Goal: Task Accomplishment & Management: Manage account settings

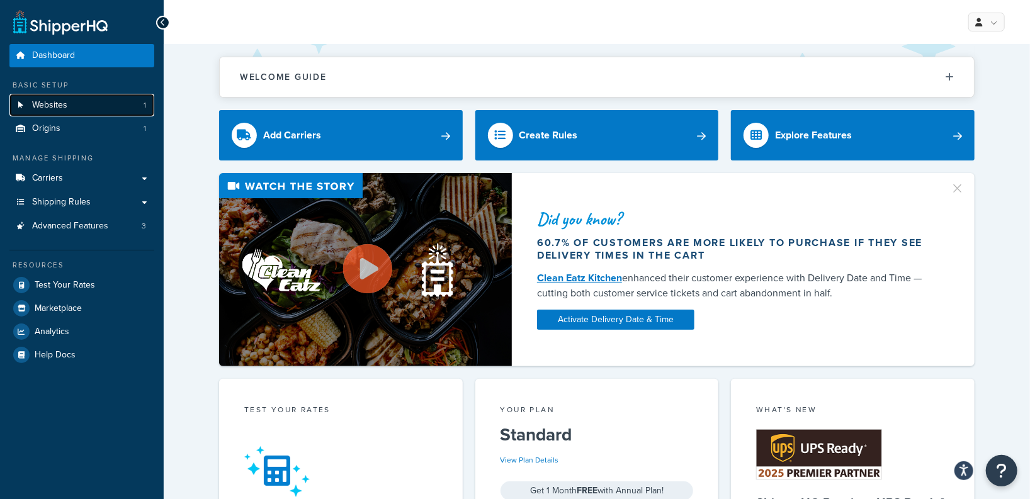
click at [82, 100] on link "Websites 1" at bounding box center [81, 105] width 145 height 23
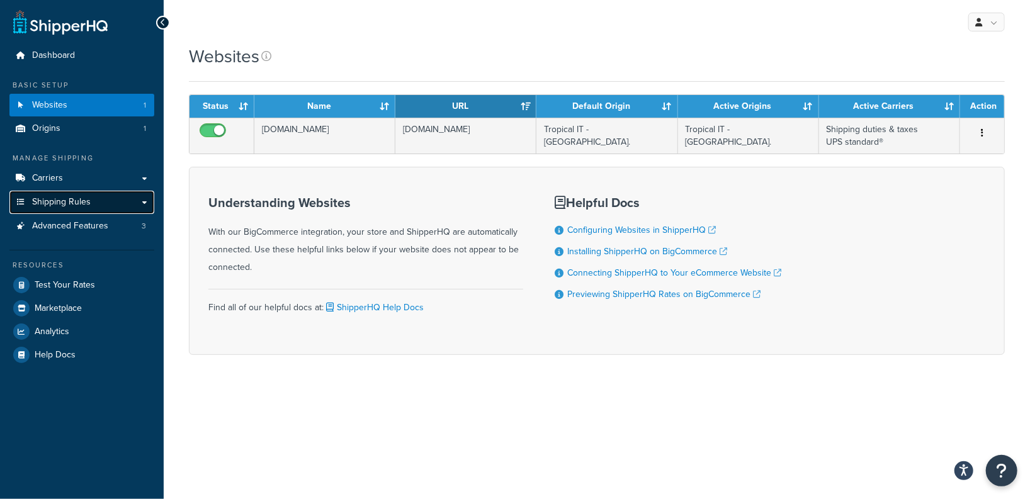
click at [58, 208] on link "Shipping Rules" at bounding box center [81, 202] width 145 height 23
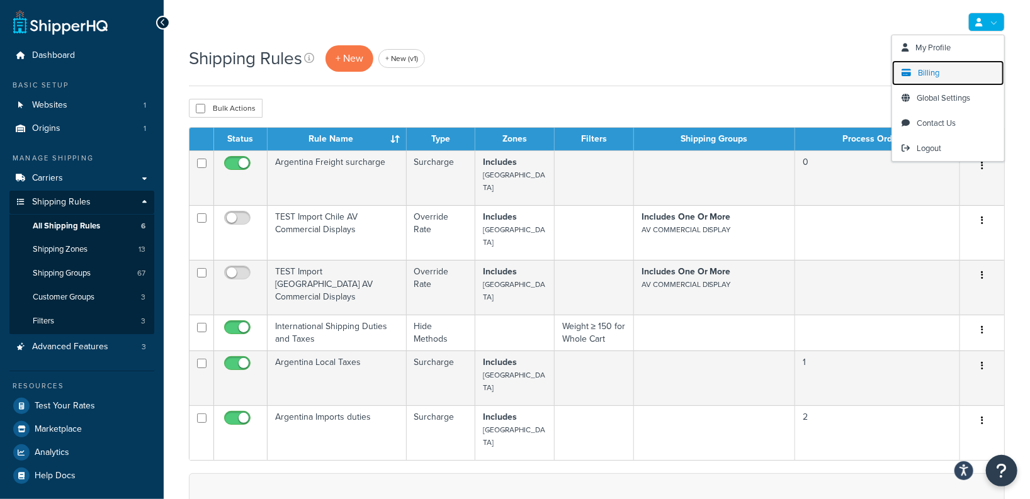
click at [916, 68] on link "Billing" at bounding box center [948, 72] width 112 height 25
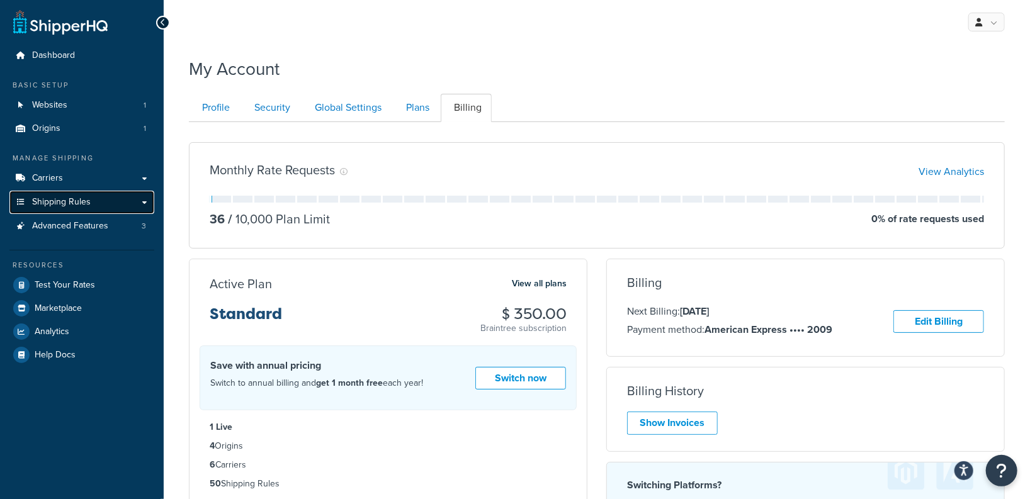
click at [89, 196] on link "Shipping Rules" at bounding box center [81, 202] width 145 height 23
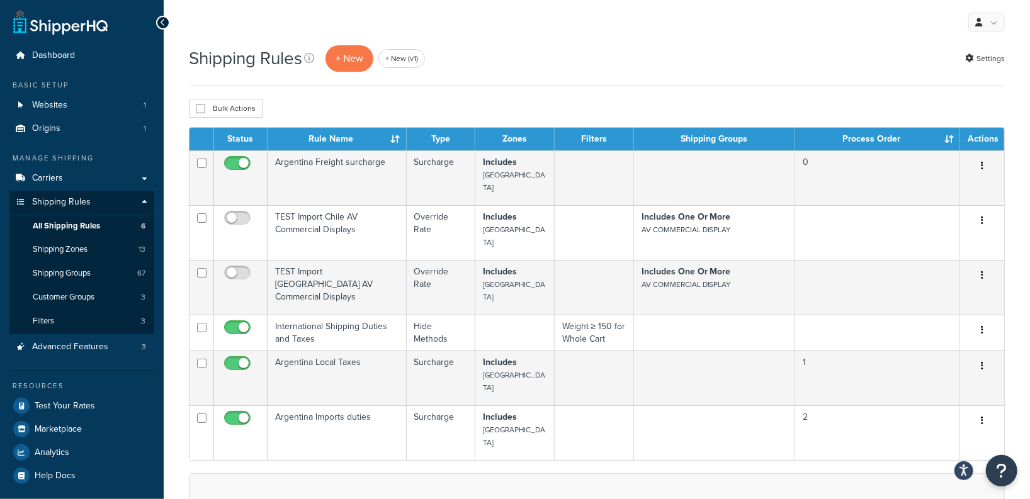
click at [568, 47] on div "Shipping Rules + New + New (v1) Settings" at bounding box center [597, 58] width 816 height 29
click at [354, 65] on p "+ New" at bounding box center [349, 58] width 48 height 26
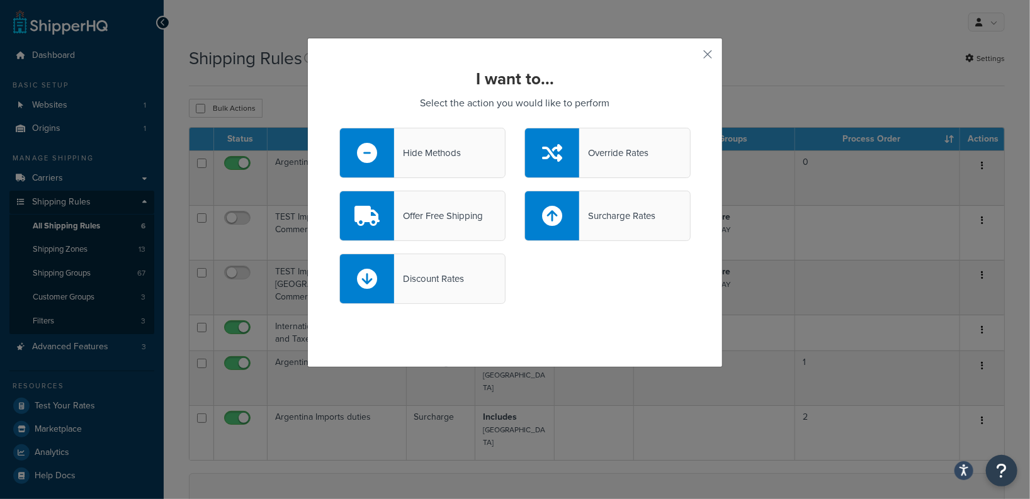
click at [592, 215] on div "Surcharge Rates" at bounding box center [617, 216] width 76 height 18
click at [0, 0] on input "Surcharge Rates" at bounding box center [0, 0] width 0 height 0
select select "CART"
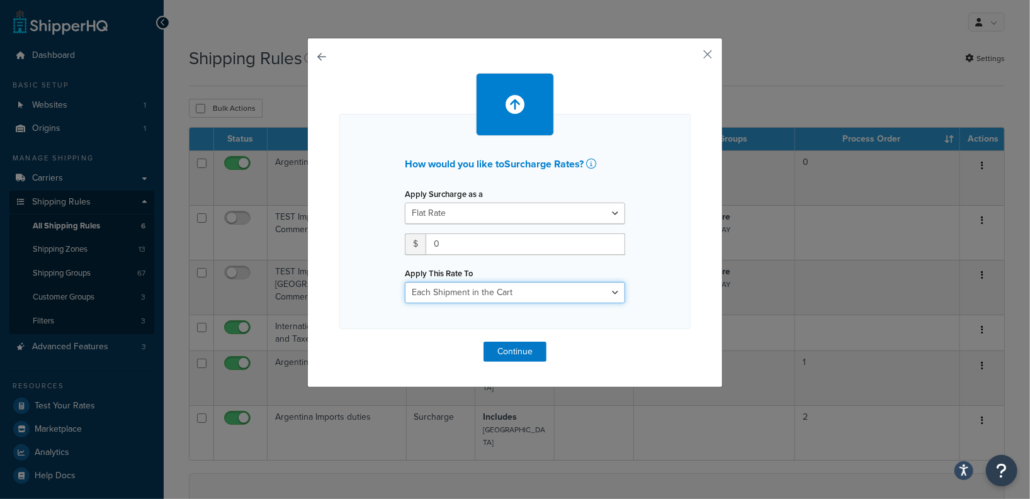
click at [524, 288] on select "Entire Cart Each Shipment in the Cart Each Origin in the Cart Each Shipping Gro…" at bounding box center [515, 292] width 220 height 21
click at [596, 287] on select "Entire Cart Each Shipment in the Cart Each Origin in the Cart Each Shipping Gro…" at bounding box center [515, 292] width 220 height 21
click at [556, 215] on select "Flat Rate Percentage Flat Rate & Percentage" at bounding box center [515, 213] width 220 height 21
click at [563, 210] on select "Flat Rate Percentage Flat Rate & Percentage" at bounding box center [515, 213] width 220 height 21
select select "PERCENTAGE"
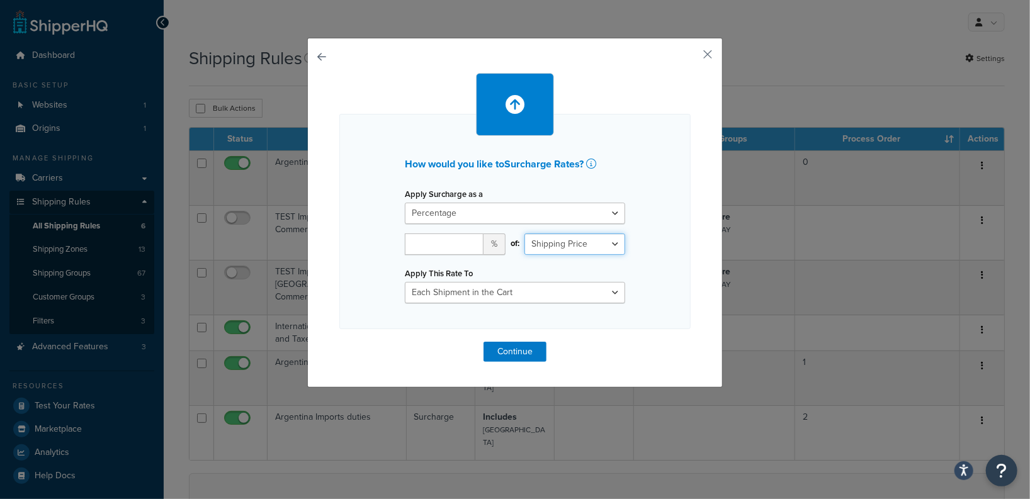
click at [599, 245] on select "Shipping Price Order Value" at bounding box center [574, 244] width 101 height 21
click at [690, 57] on button "button" at bounding box center [688, 58] width 3 height 3
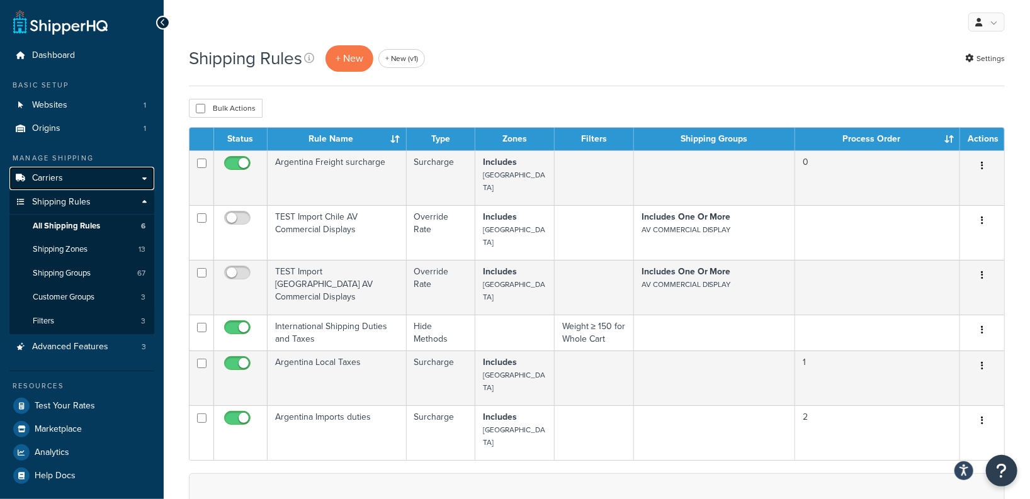
click at [76, 183] on link "Carriers" at bounding box center [81, 178] width 145 height 23
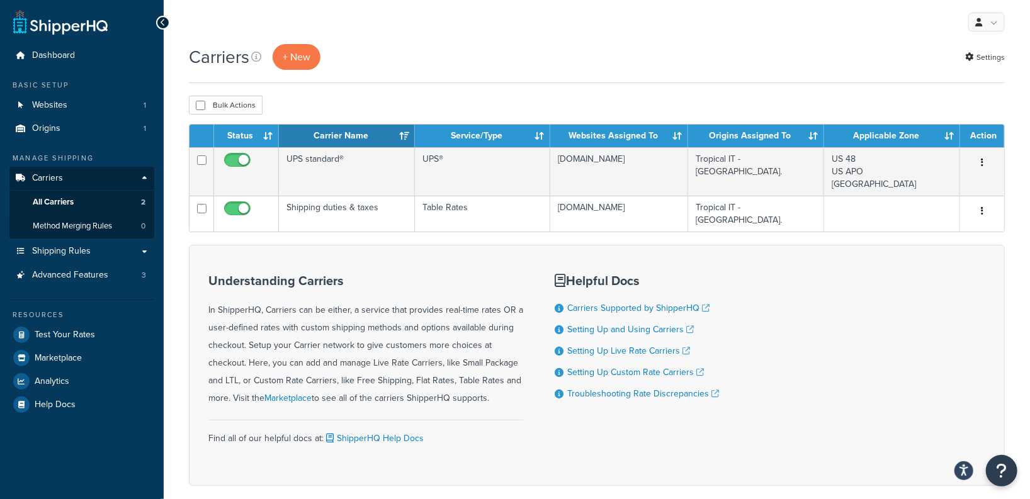
click at [650, 96] on div "Bulk Actions Duplicate [GEOGRAPHIC_DATA]" at bounding box center [597, 105] width 816 height 19
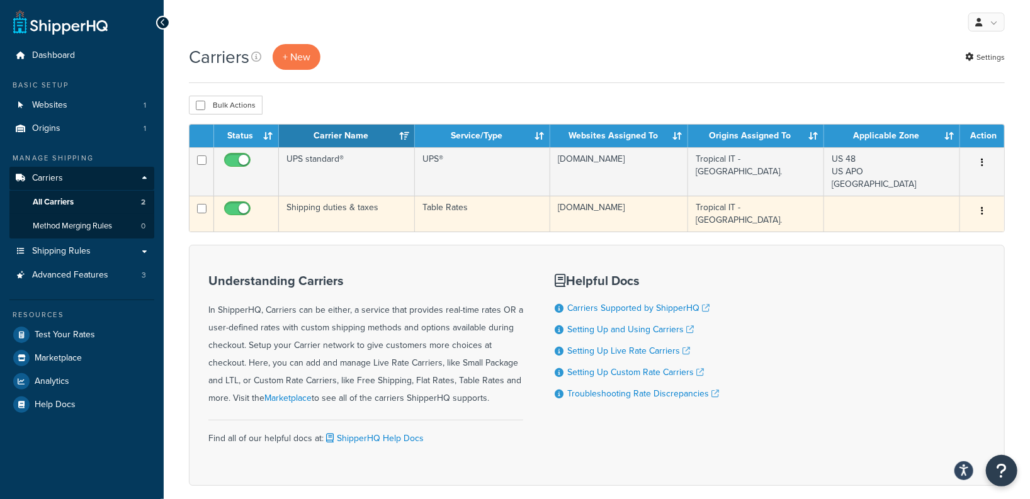
click at [335, 205] on td "Shipping duties & taxes" at bounding box center [347, 214] width 136 height 36
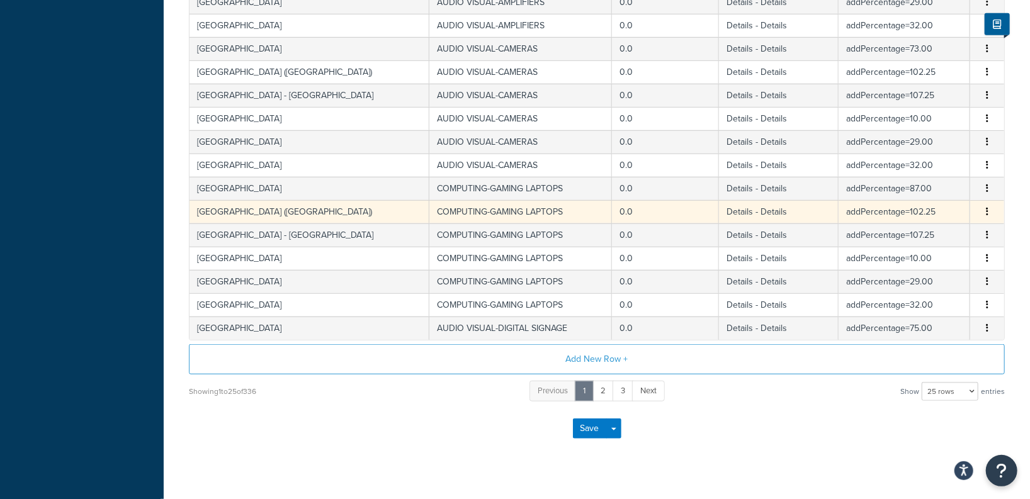
scroll to position [503, 0]
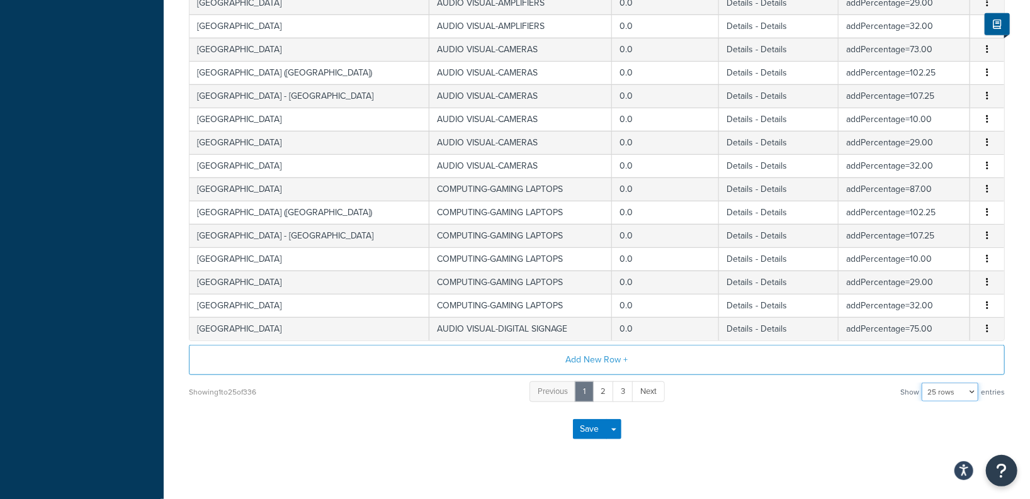
click at [952, 392] on select "10 rows 15 rows 25 rows 50 rows 100 rows 1000 rows" at bounding box center [949, 392] width 57 height 19
select select "1000"
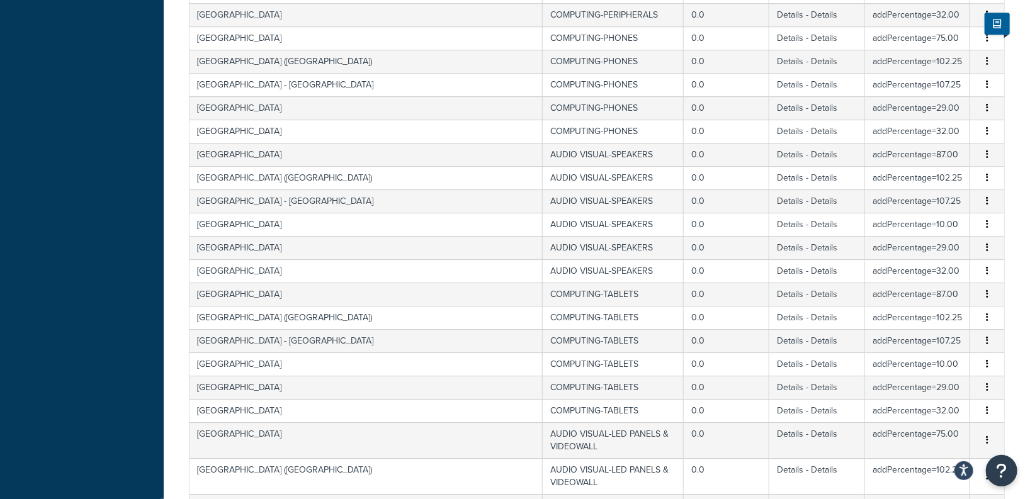
scroll to position [0, 0]
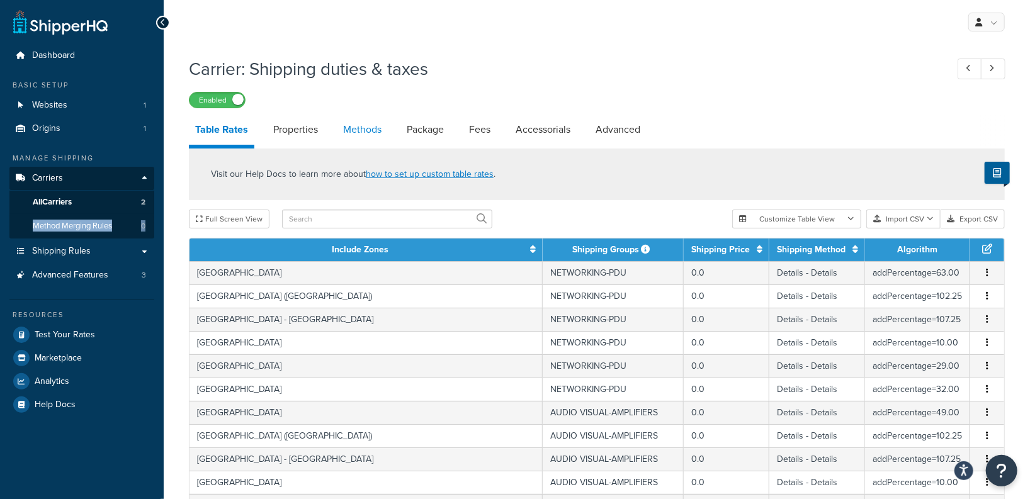
click at [366, 133] on link "Methods" at bounding box center [362, 130] width 51 height 30
select select "25"
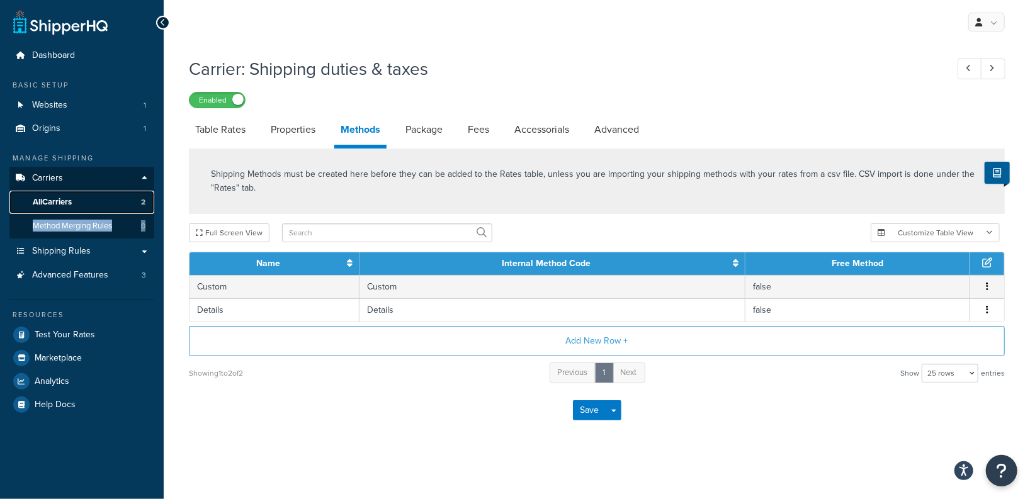
click at [70, 198] on span "All Carriers" at bounding box center [52, 202] width 39 height 11
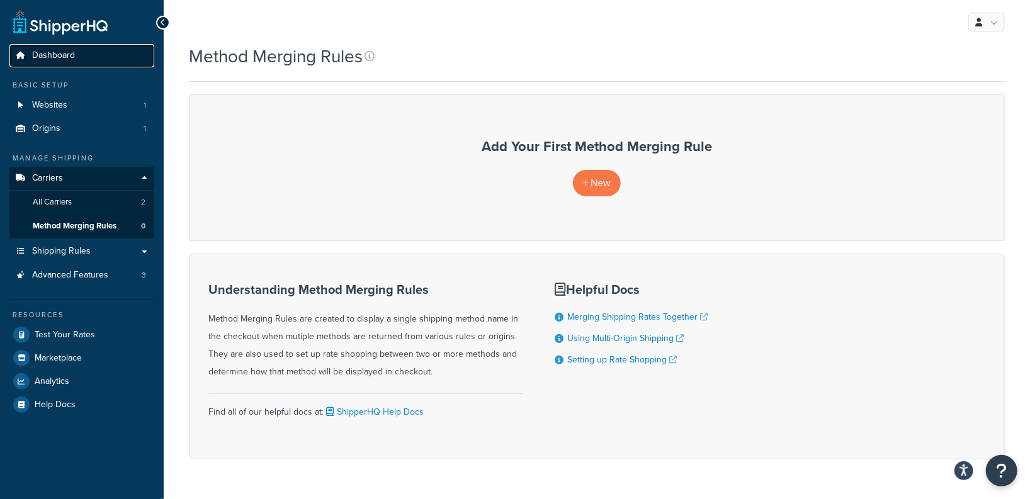
click at [94, 54] on link "Dashboard" at bounding box center [81, 55] width 145 height 23
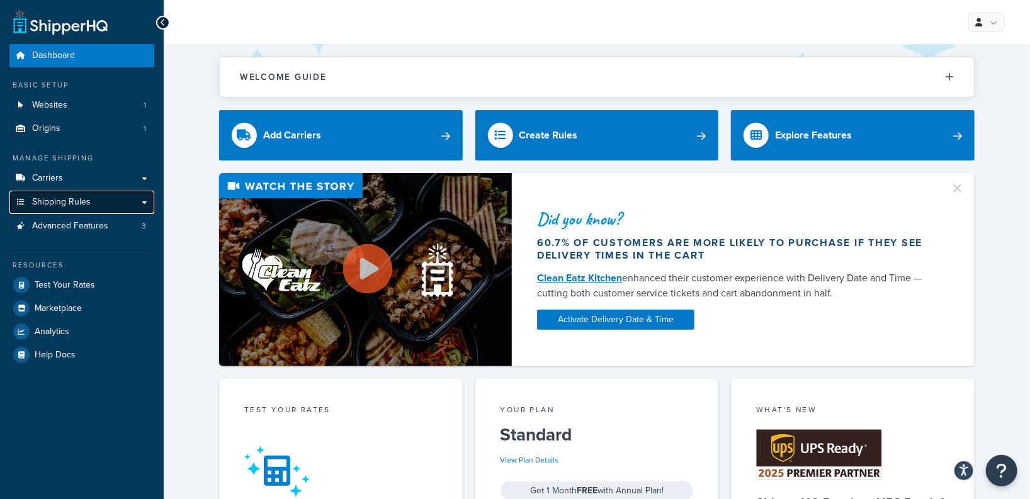
click at [106, 205] on link "Shipping Rules" at bounding box center [81, 202] width 145 height 23
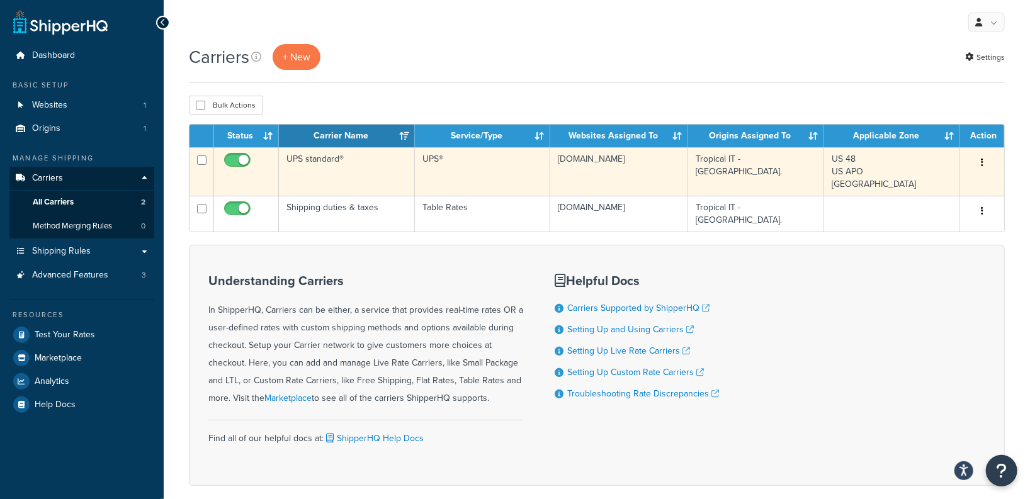
click at [349, 164] on td "UPS standard®" at bounding box center [347, 171] width 136 height 48
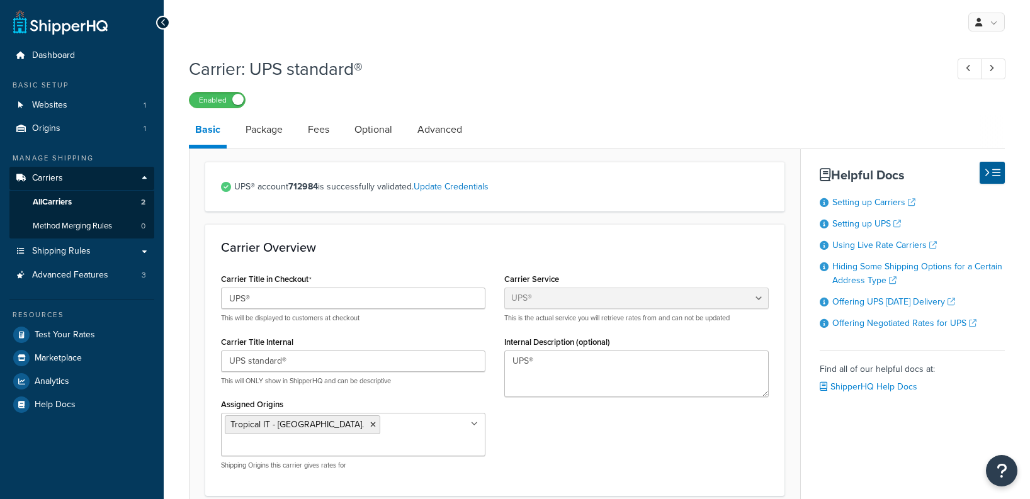
select select "ups"
select select "01"
click at [308, 136] on link "Fees" at bounding box center [318, 130] width 34 height 30
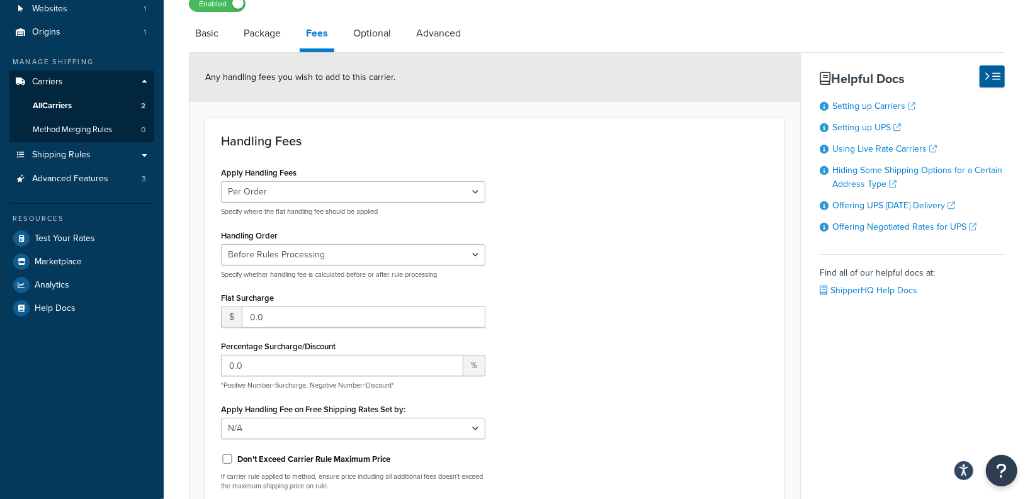
scroll to position [98, 0]
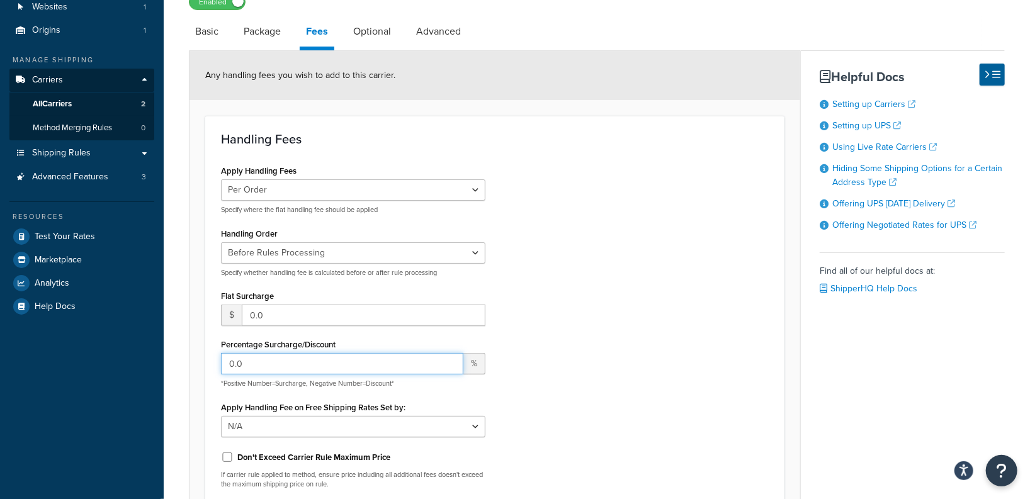
click at [335, 356] on input "0.0" at bounding box center [342, 363] width 242 height 21
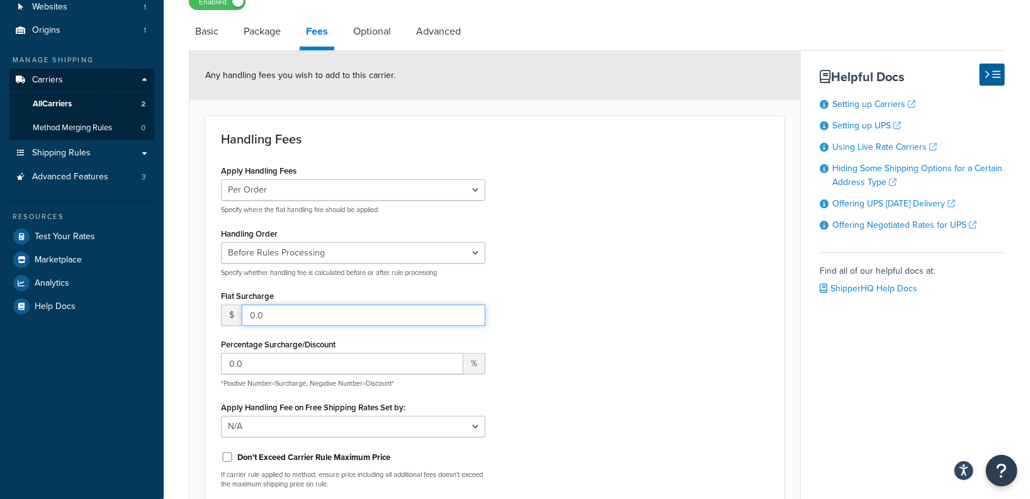
click at [319, 310] on input "0.0" at bounding box center [364, 315] width 244 height 21
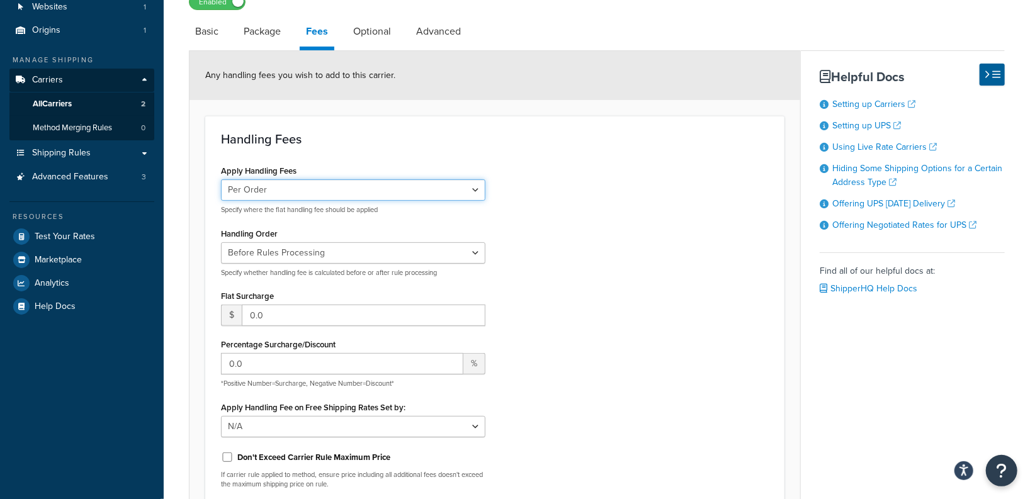
click at [379, 184] on select "Per Order Per Item Per Package" at bounding box center [353, 189] width 264 height 21
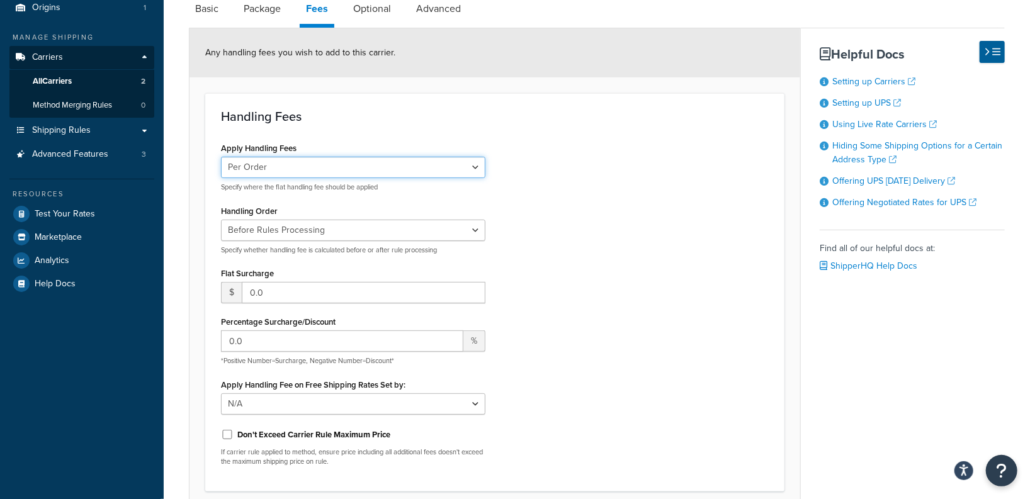
scroll to position [134, 0]
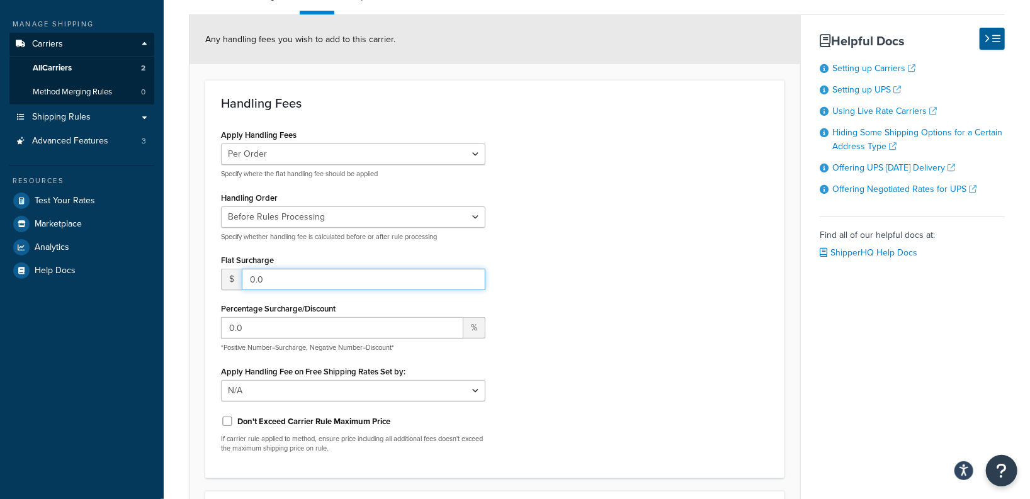
click at [322, 274] on input "0.0" at bounding box center [364, 279] width 244 height 21
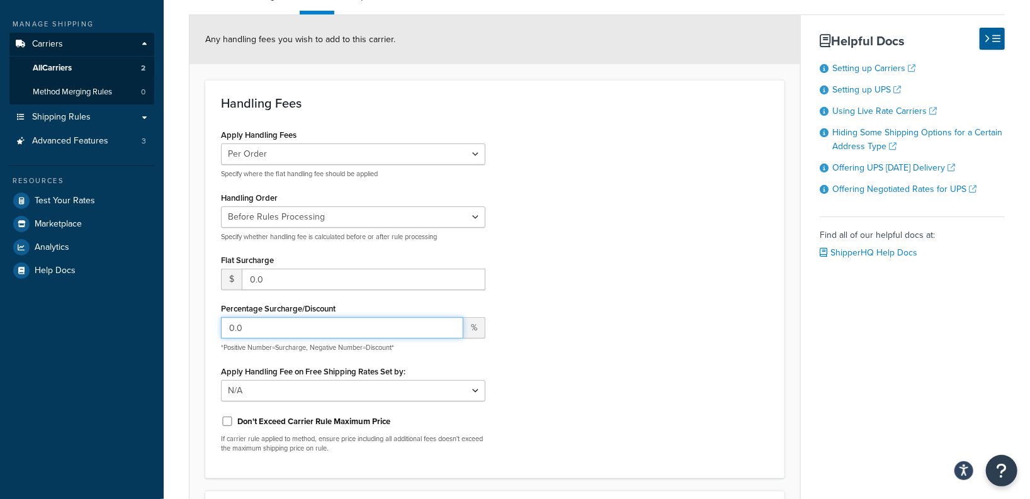
click at [290, 330] on input "0.0" at bounding box center [342, 327] width 242 height 21
type input "10"
click at [455, 389] on select "N/A Fixed/Free Shipping Methods Free Promotion Rules All Free Shipping" at bounding box center [353, 390] width 264 height 21
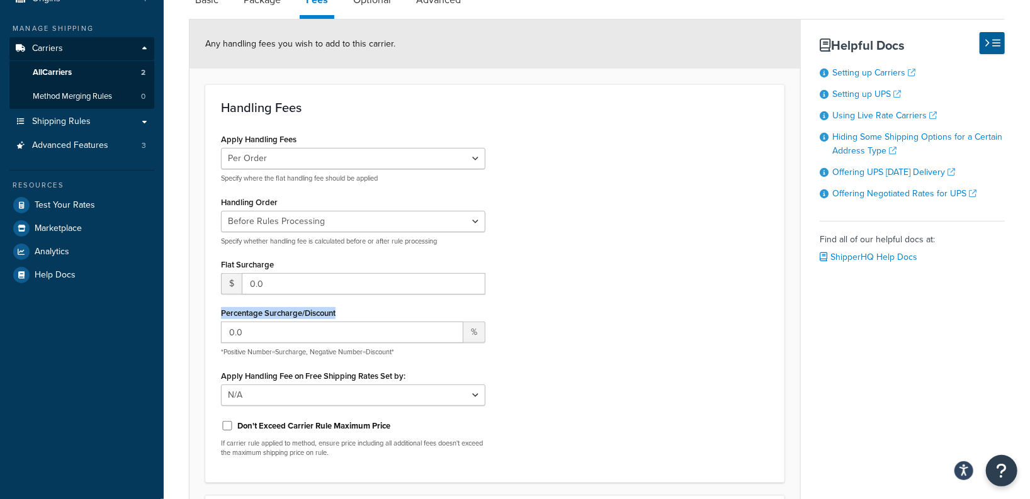
drag, startPoint x: 351, startPoint y: 310, endPoint x: 170, endPoint y: 307, distance: 181.3
click at [170, 307] on div "Carrier: UPS standard® Enabled Basic Package Fees Optional Advanced Any handlin…" at bounding box center [597, 307] width 866 height 773
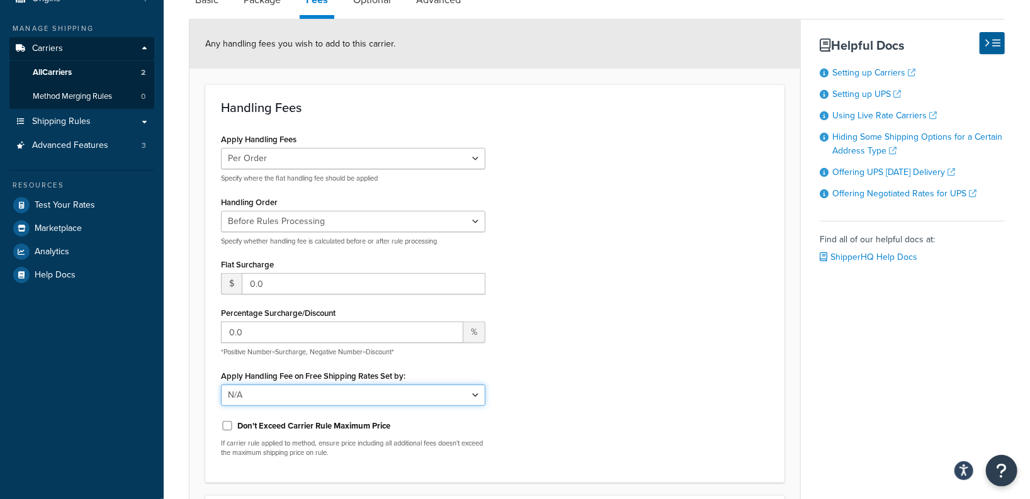
click at [450, 393] on select "N/A Fixed/Free Shipping Methods Free Promotion Rules All Free Shipping" at bounding box center [353, 395] width 264 height 21
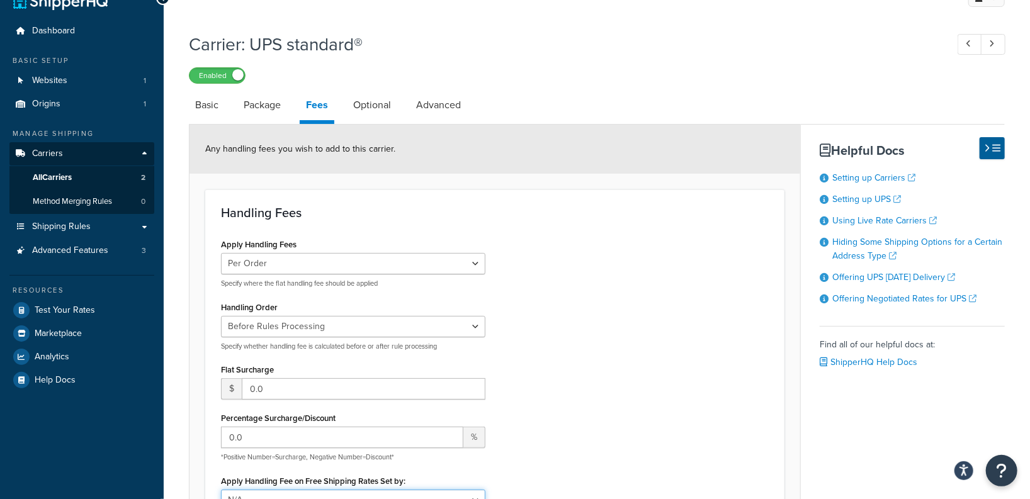
scroll to position [23, 0]
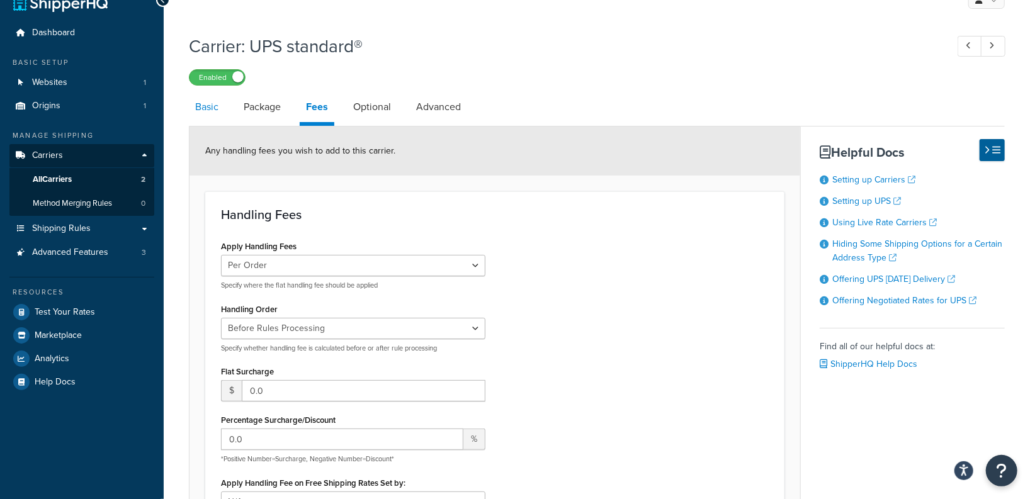
click at [203, 99] on link "Basic" at bounding box center [207, 107] width 36 height 30
select select "ups"
select select "01"
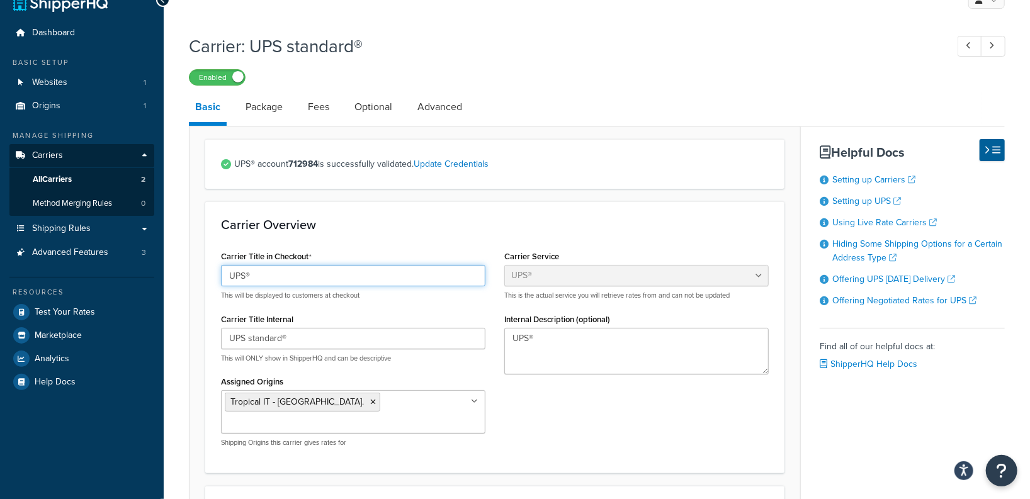
click at [349, 274] on input "UPS®" at bounding box center [353, 275] width 264 height 21
drag, startPoint x: 335, startPoint y: 254, endPoint x: 188, endPoint y: 249, distance: 148.0
click at [323, 277] on input "UPS®" at bounding box center [353, 275] width 264 height 21
type input "UPS® (includes freight and taxes)"
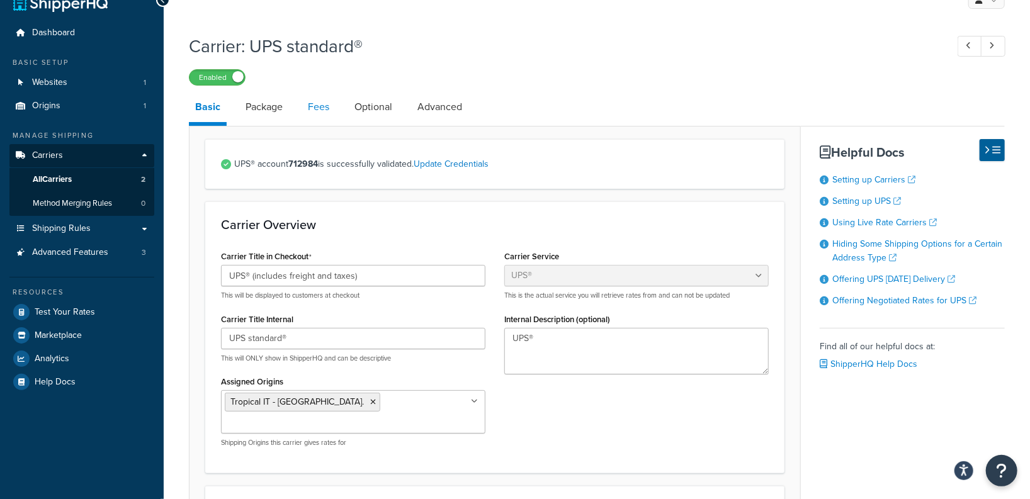
click at [323, 100] on link "Fees" at bounding box center [318, 107] width 34 height 30
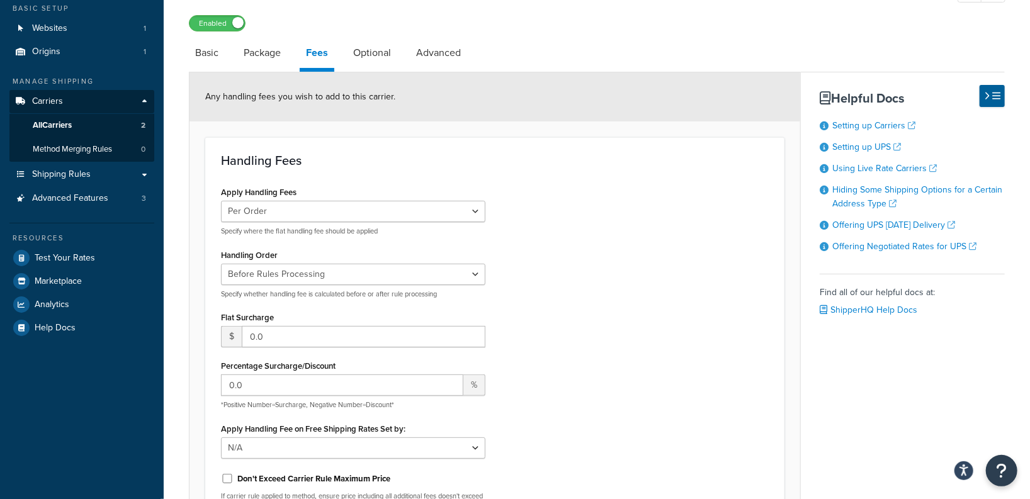
scroll to position [81, 0]
